Goal: Task Accomplishment & Management: Manage account settings

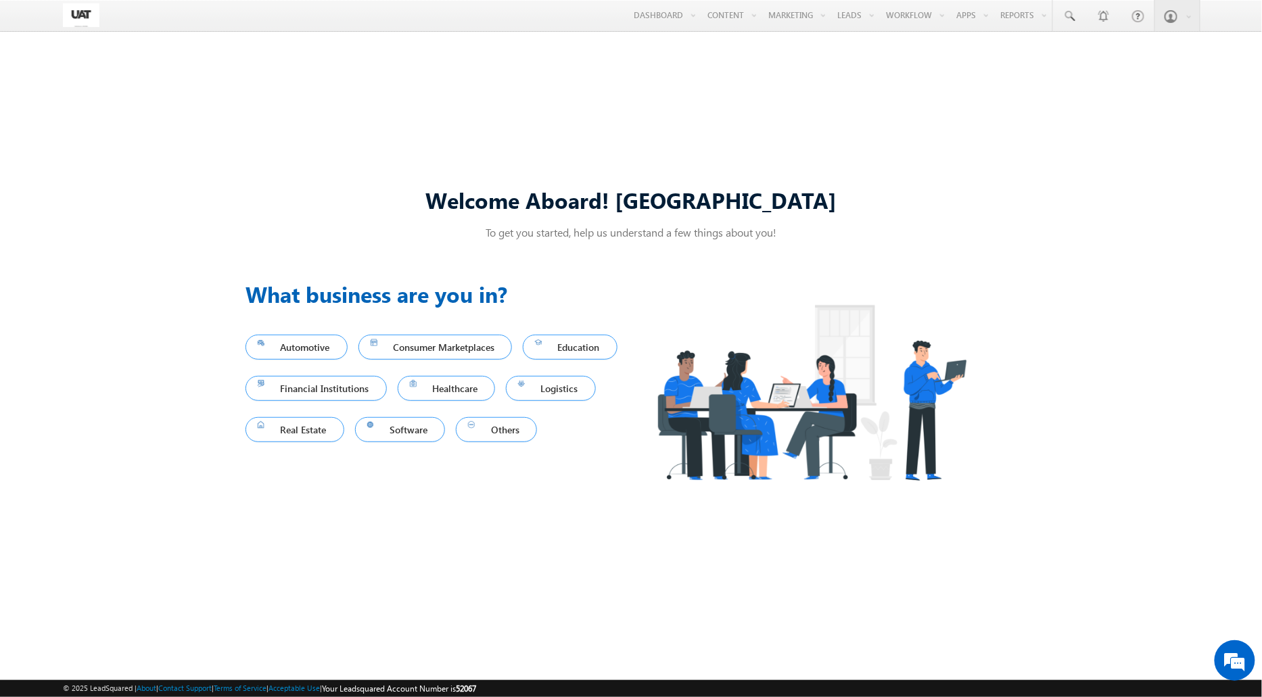
click at [726, 131] on div "Welcome Aboard! [GEOGRAPHIC_DATA] To get you started, help us understand a few …" at bounding box center [631, 347] width 1262 height 607
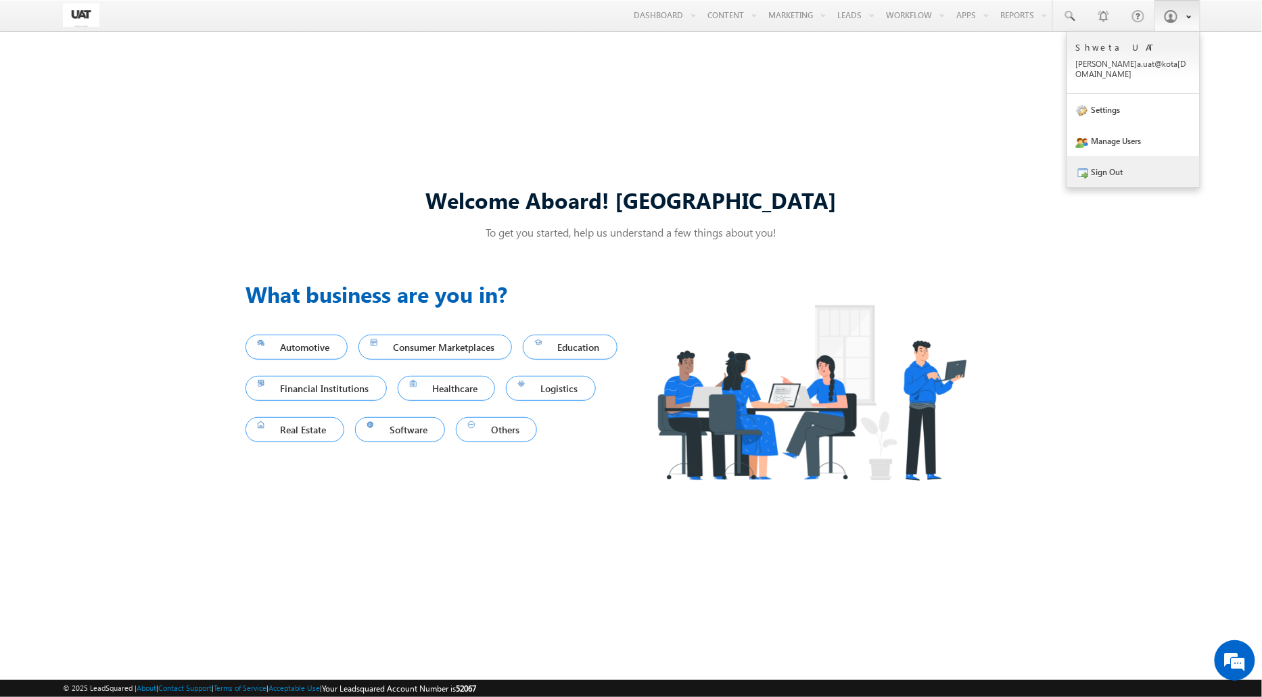
click at [1152, 172] on link "Sign Out" at bounding box center [1134, 171] width 133 height 31
